Goal: Task Accomplishment & Management: Complete application form

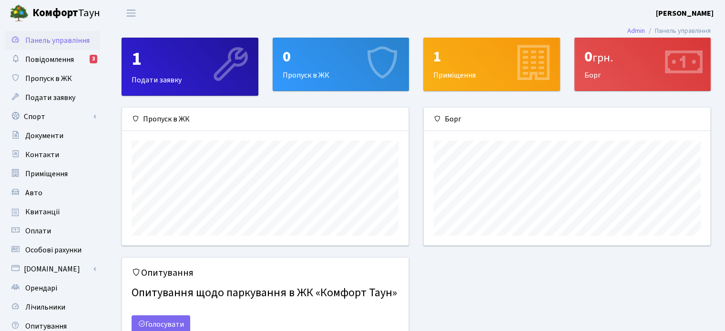
scroll to position [137, 286]
click at [56, 77] on span "Пропуск в ЖК" at bounding box center [48, 78] width 47 height 10
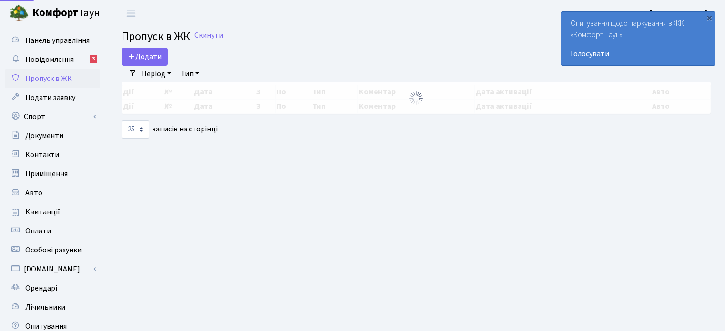
select select "25"
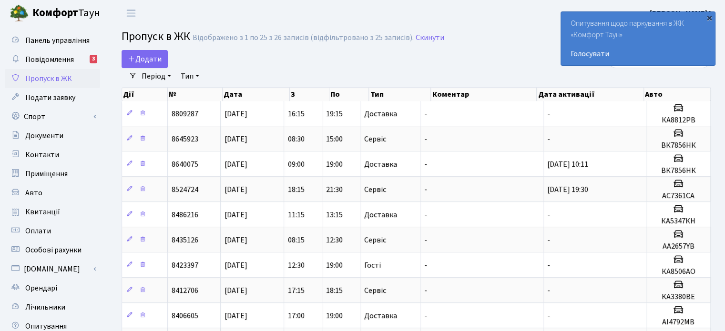
click at [709, 15] on div "×" at bounding box center [710, 18] width 10 height 10
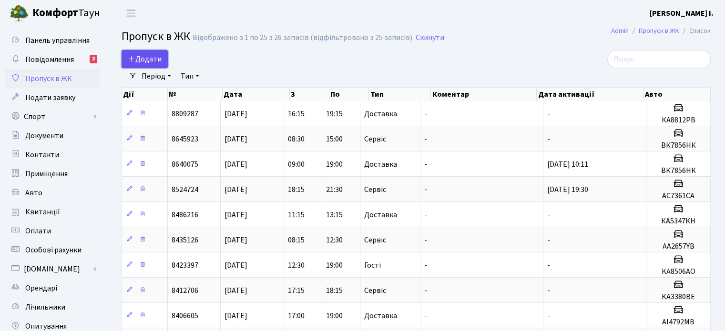
click at [153, 58] on span "Додати" at bounding box center [145, 59] width 34 height 10
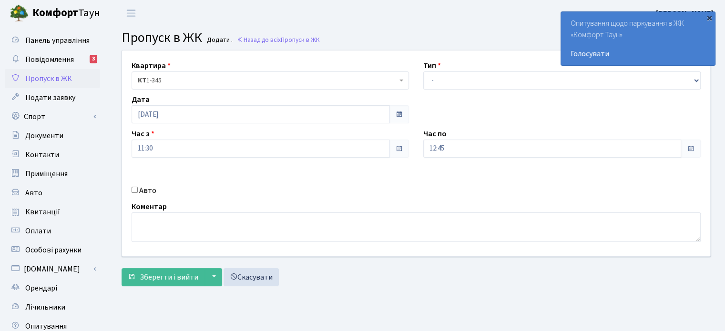
click at [709, 17] on div "×" at bounding box center [710, 18] width 10 height 10
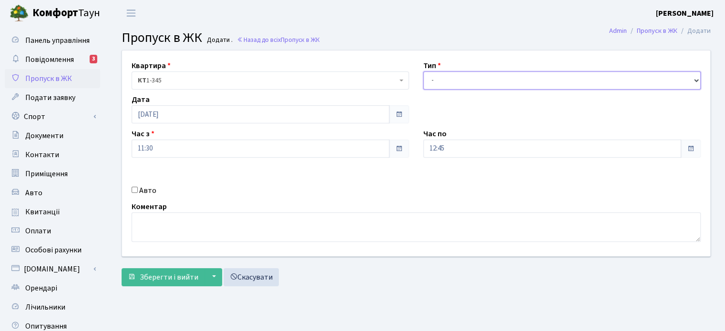
click at [696, 82] on select "- Доставка Таксі Гості Сервіс" at bounding box center [561, 81] width 277 height 18
select select "1"
click at [423, 72] on select "- Доставка Таксі Гості Сервіс" at bounding box center [561, 81] width 277 height 18
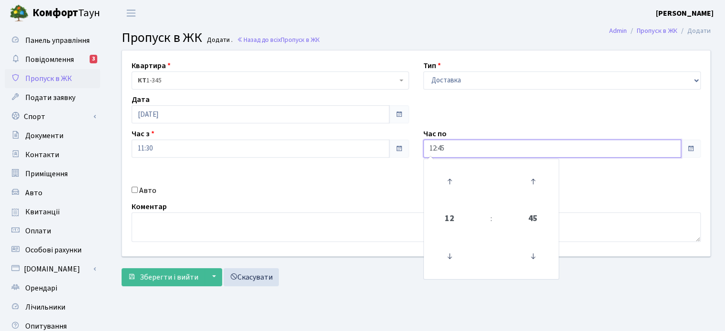
click at [464, 150] on input "12:45" at bounding box center [552, 149] width 258 height 18
click at [450, 184] on icon at bounding box center [450, 182] width 26 height 26
type input "14:45"
click at [362, 187] on div "Авто" at bounding box center [270, 190] width 292 height 11
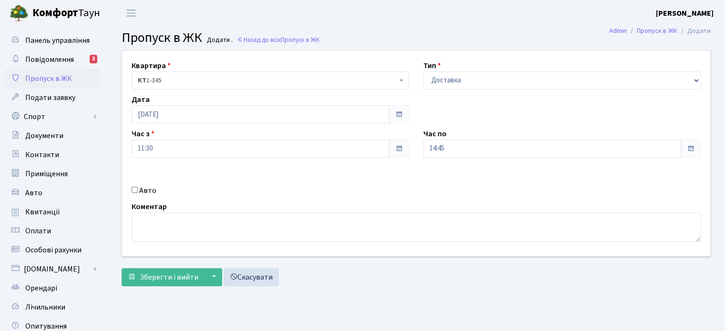
click at [134, 190] on input "Авто" at bounding box center [135, 190] width 6 height 6
checkbox input "true"
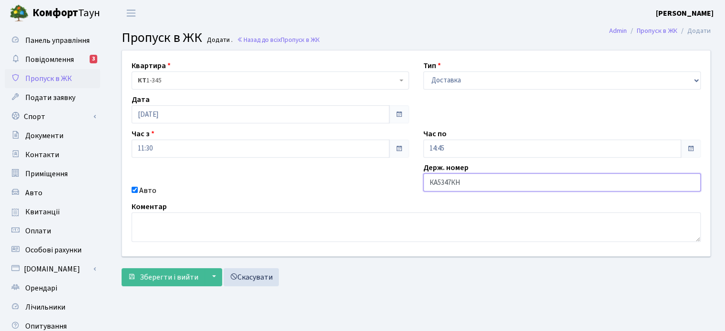
type input "КА5347КН"
click at [514, 284] on div "Зберегти і вийти ▼ Зберегти та продовжити редагування Зберегти та створити Скас…" at bounding box center [416, 277] width 589 height 18
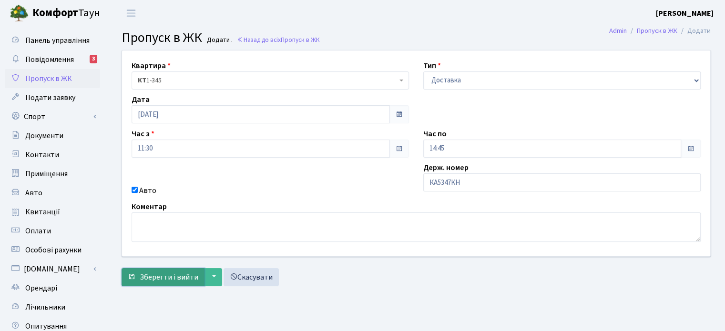
click at [161, 276] on span "Зберегти і вийти" at bounding box center [169, 277] width 59 height 10
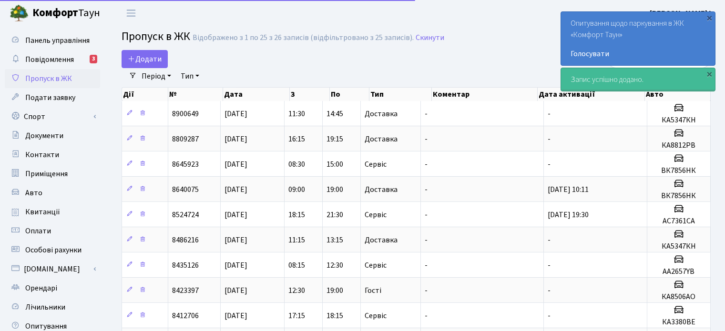
select select "25"
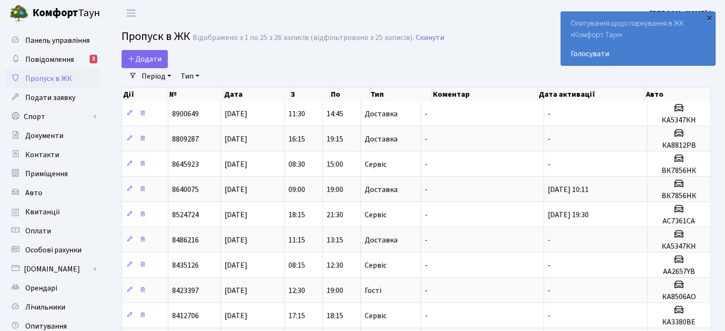
click at [707, 16] on div "×" at bounding box center [710, 18] width 10 height 10
